Goal: Navigation & Orientation: Find specific page/section

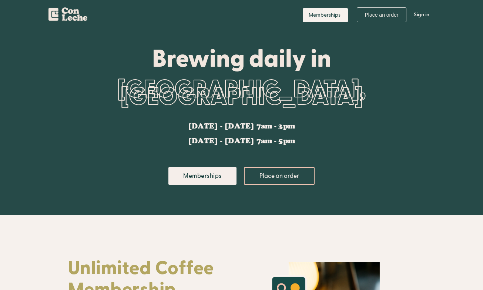
click at [231, 91] on div "[GEOGRAPHIC_DATA], [GEOGRAPHIC_DATA]" at bounding box center [242, 93] width 348 height 44
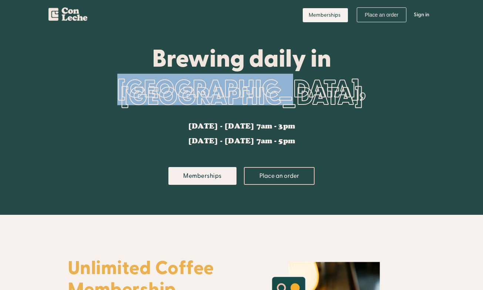
click at [231, 91] on div "[GEOGRAPHIC_DATA], [GEOGRAPHIC_DATA]" at bounding box center [242, 93] width 348 height 44
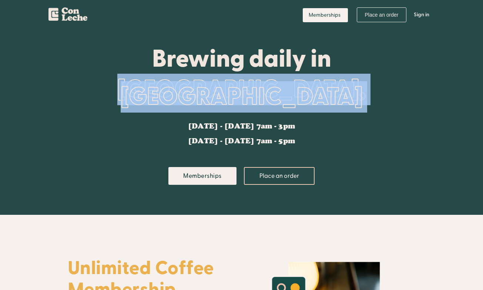
click at [231, 91] on div "[GEOGRAPHIC_DATA], [GEOGRAPHIC_DATA]" at bounding box center [242, 93] width 348 height 44
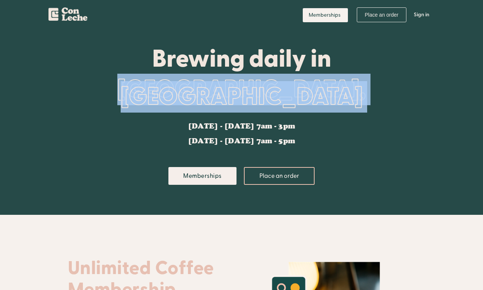
click at [312, 95] on div "[GEOGRAPHIC_DATA], [GEOGRAPHIC_DATA]" at bounding box center [242, 93] width 348 height 44
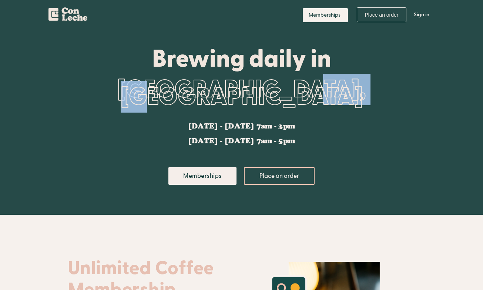
click at [312, 95] on div "[GEOGRAPHIC_DATA], [GEOGRAPHIC_DATA]" at bounding box center [242, 93] width 348 height 44
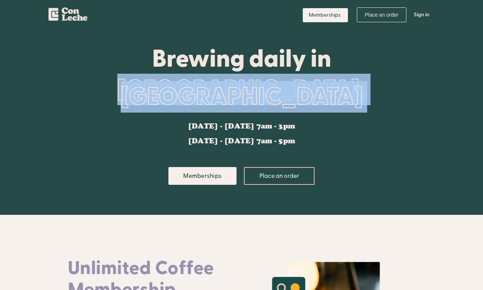
click at [312, 95] on div "[GEOGRAPHIC_DATA], [GEOGRAPHIC_DATA]" at bounding box center [242, 93] width 348 height 44
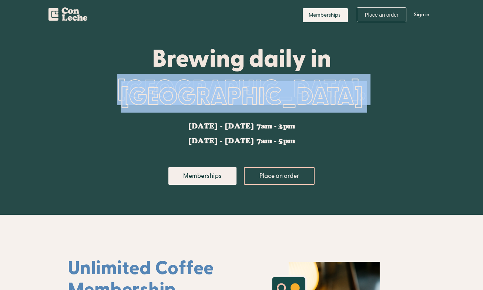
click at [240, 97] on div "[GEOGRAPHIC_DATA], [GEOGRAPHIC_DATA]" at bounding box center [242, 93] width 348 height 44
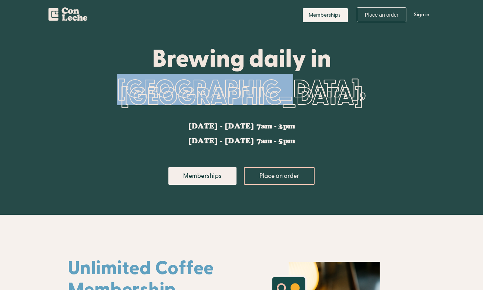
click at [240, 97] on div "[GEOGRAPHIC_DATA], [GEOGRAPHIC_DATA]" at bounding box center [242, 93] width 348 height 44
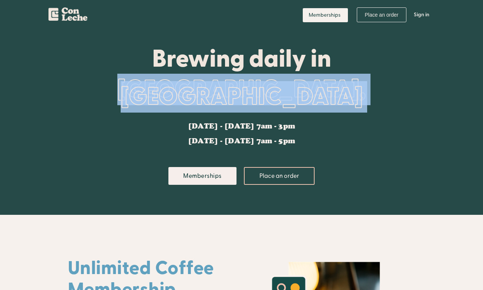
click at [240, 97] on div "[GEOGRAPHIC_DATA], [GEOGRAPHIC_DATA]" at bounding box center [242, 93] width 348 height 44
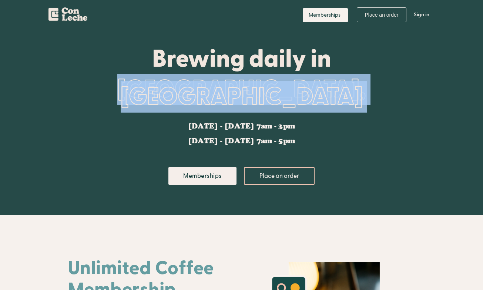
click at [323, 116] on div "Brewing daily in [GEOGRAPHIC_DATA], [GEOGRAPHIC_DATA]" at bounding box center [242, 83] width 348 height 77
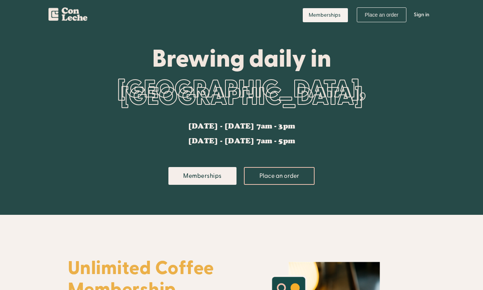
click at [255, 96] on div "[GEOGRAPHIC_DATA], [GEOGRAPHIC_DATA]" at bounding box center [242, 93] width 348 height 44
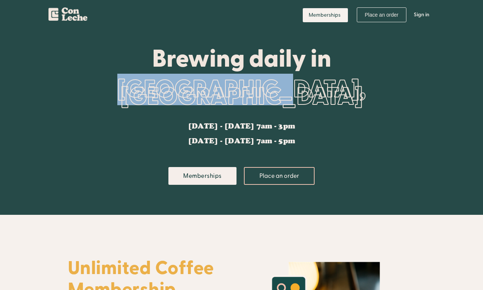
click at [255, 96] on div "[GEOGRAPHIC_DATA], [GEOGRAPHIC_DATA]" at bounding box center [242, 93] width 348 height 44
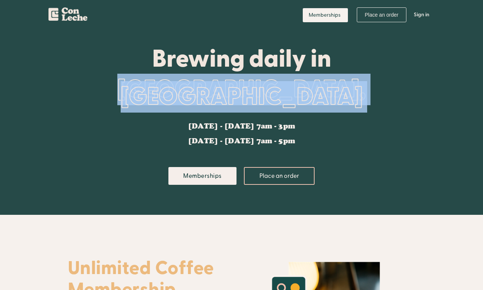
click at [255, 96] on div "[GEOGRAPHIC_DATA], [GEOGRAPHIC_DATA]" at bounding box center [242, 93] width 348 height 44
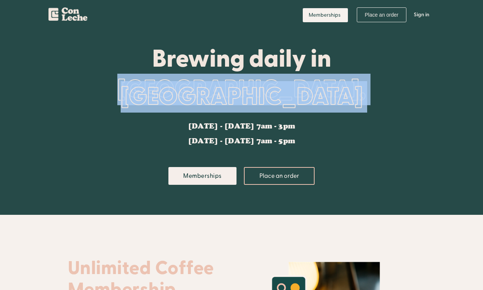
click at [288, 101] on div "[GEOGRAPHIC_DATA], [GEOGRAPHIC_DATA]" at bounding box center [242, 93] width 348 height 44
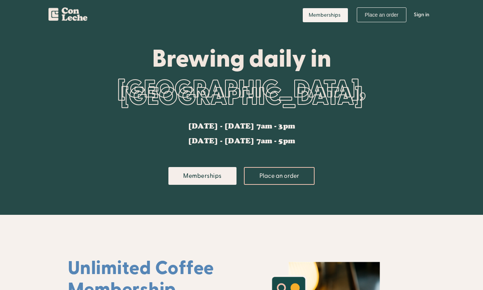
click at [298, 0] on nav "Memberships Place an order Profile Sign in Log out" at bounding box center [365, 15] width 137 height 30
